Goal: Information Seeking & Learning: Understand process/instructions

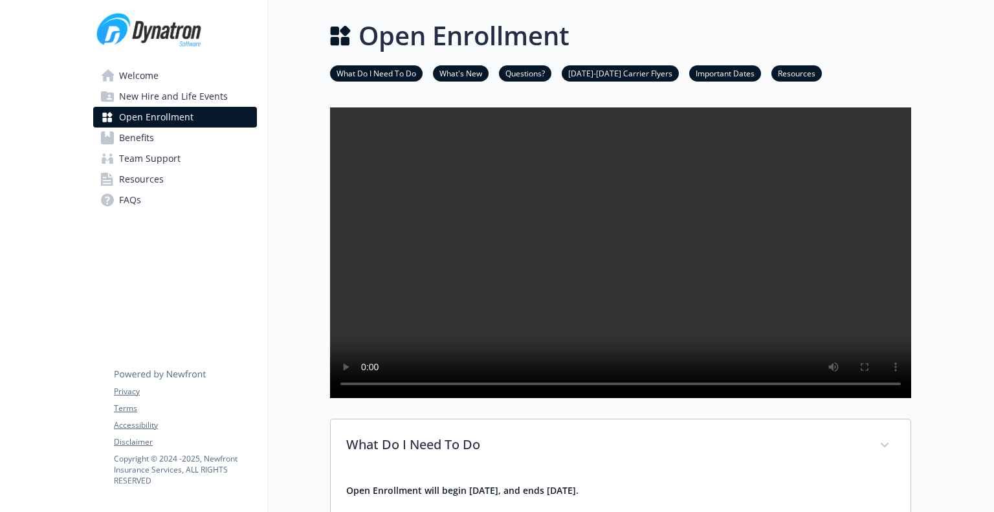
scroll to position [459, 0]
